Goal: Transaction & Acquisition: Download file/media

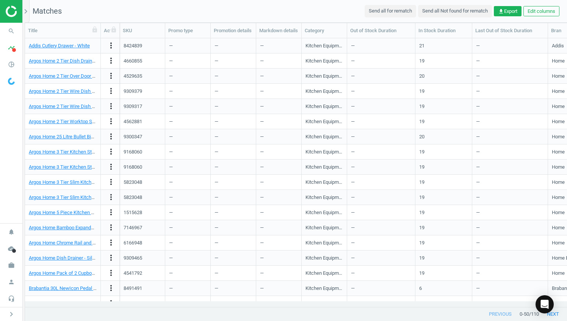
scroll to position [257, 535]
click at [510, 10] on span "get_app Export" at bounding box center [507, 11] width 19 height 7
click at [12, 313] on icon "chevron_right" at bounding box center [11, 313] width 9 height 9
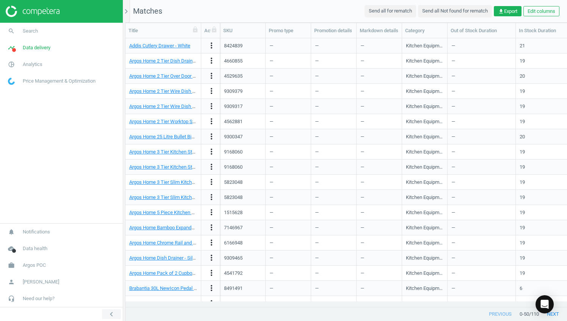
scroll to position [257, 435]
click at [38, 48] on span "Data delivery" at bounding box center [37, 47] width 28 height 7
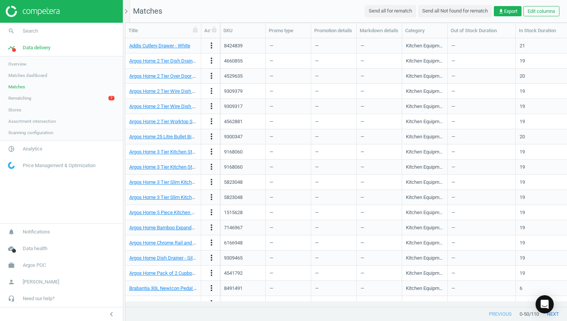
click at [20, 73] on span "Matches dashboard" at bounding box center [27, 75] width 39 height 6
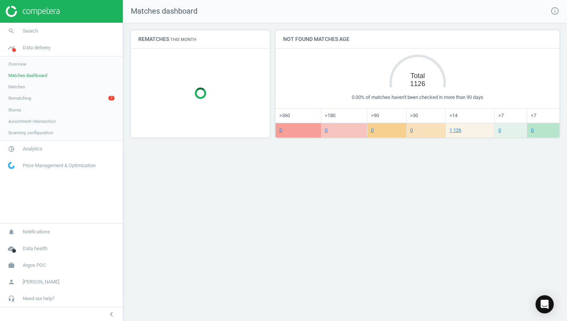
click at [16, 86] on span "Matches" at bounding box center [16, 87] width 17 height 6
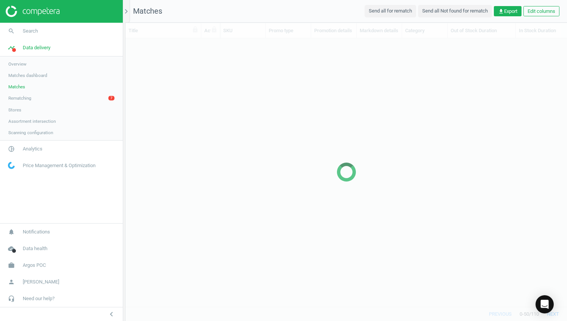
scroll to position [257, 435]
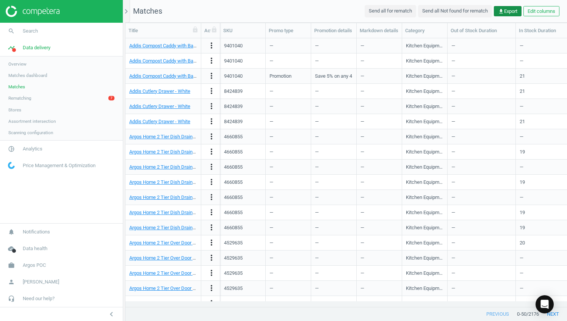
click at [507, 10] on span "get_app Export" at bounding box center [507, 11] width 19 height 7
click at [436, 26] on input "Excel" at bounding box center [436, 25] width 5 height 5
radio input "true"
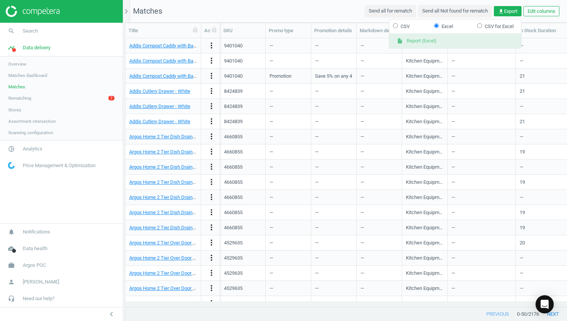
click at [439, 42] on button "insert_drive_file Report (Excel)" at bounding box center [455, 41] width 132 height 14
